Goal: Transaction & Acquisition: Obtain resource

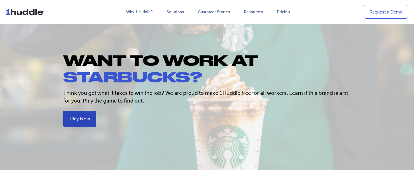
click at [76, 121] on span "Play Now" at bounding box center [80, 118] width 20 height 5
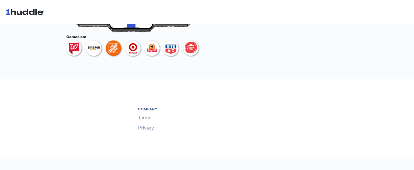
scroll to position [368, 0]
